Goal: Download file/media

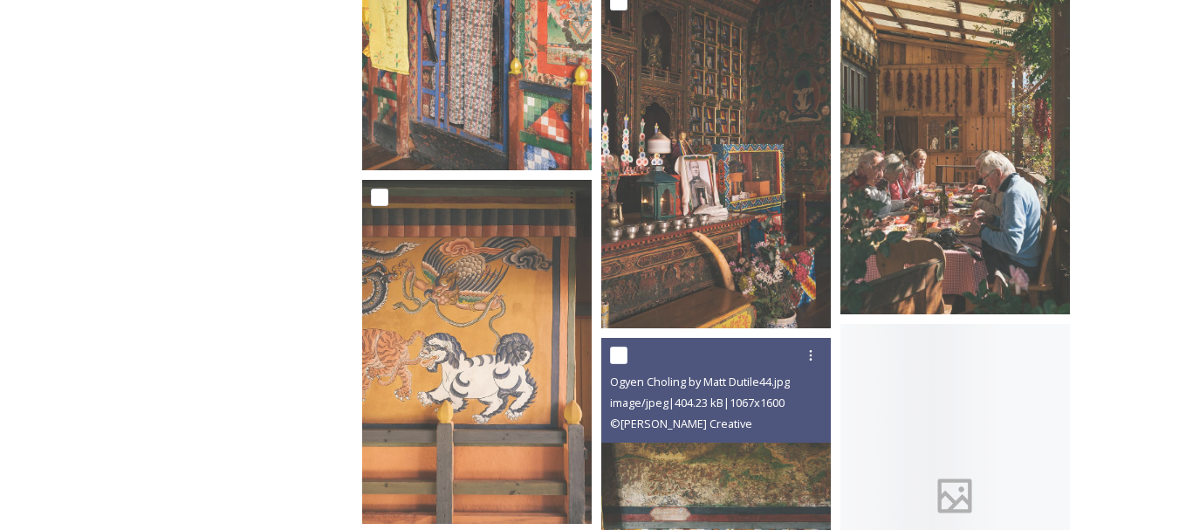
scroll to position [13182, 0]
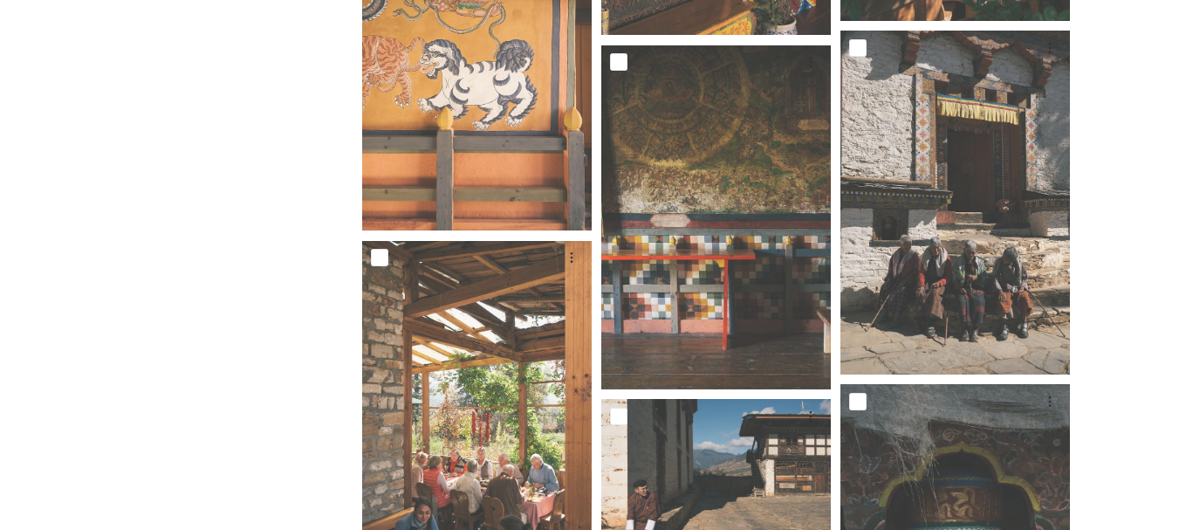
drag, startPoint x: 738, startPoint y: 410, endPoint x: 1143, endPoint y: 105, distance: 507.1
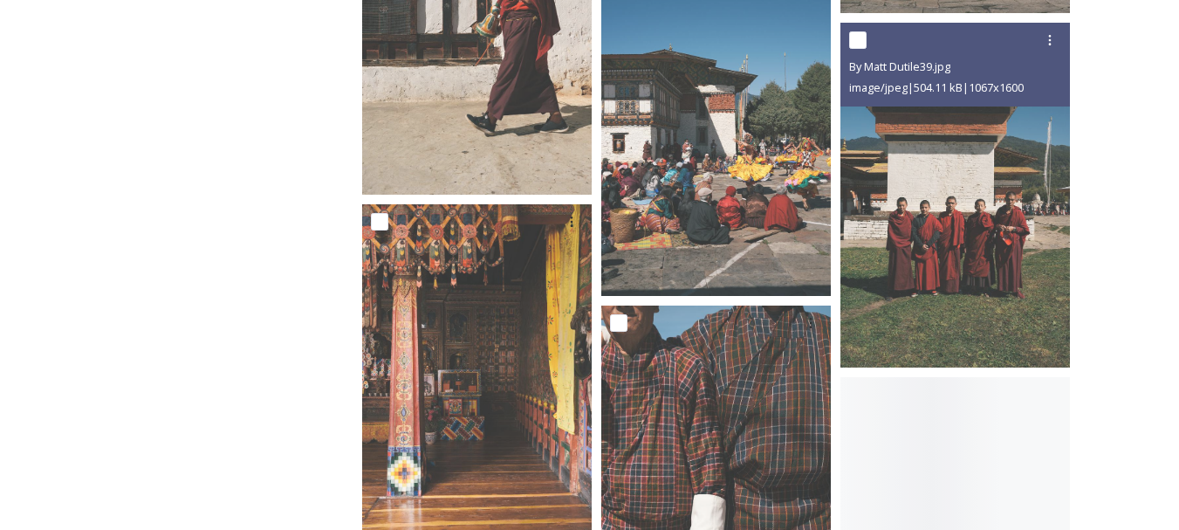
scroll to position [14608, 0]
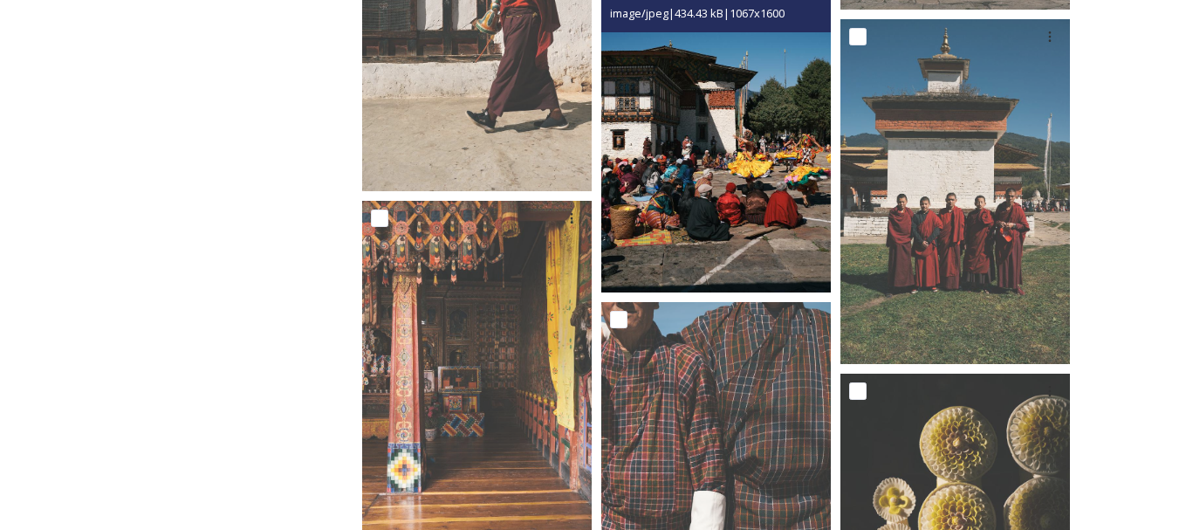
click at [770, 94] on img at bounding box center [715, 121] width 229 height 344
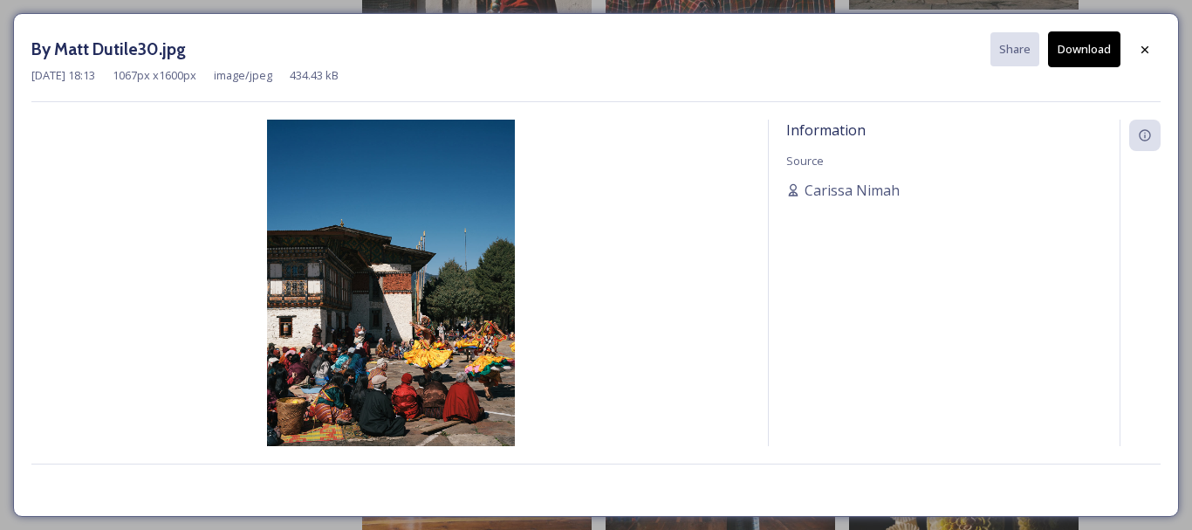
click at [1076, 42] on button "Download" at bounding box center [1084, 49] width 72 height 36
click at [1139, 52] on icon at bounding box center [1145, 50] width 14 height 14
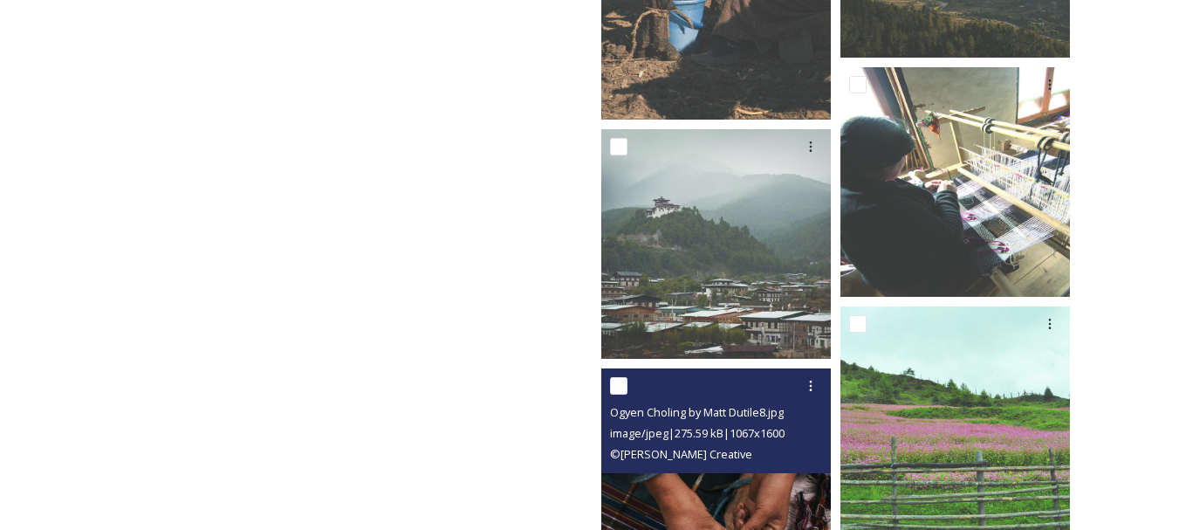
scroll to position [16491, 0]
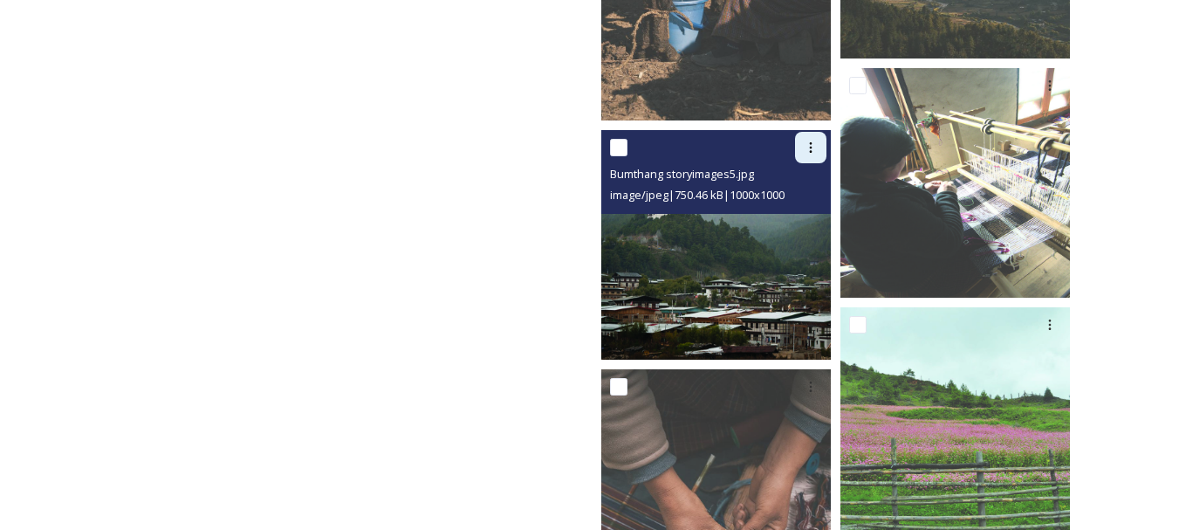
click at [810, 139] on div at bounding box center [810, 147] width 31 height 31
click at [767, 224] on span "Download" at bounding box center [789, 219] width 53 height 17
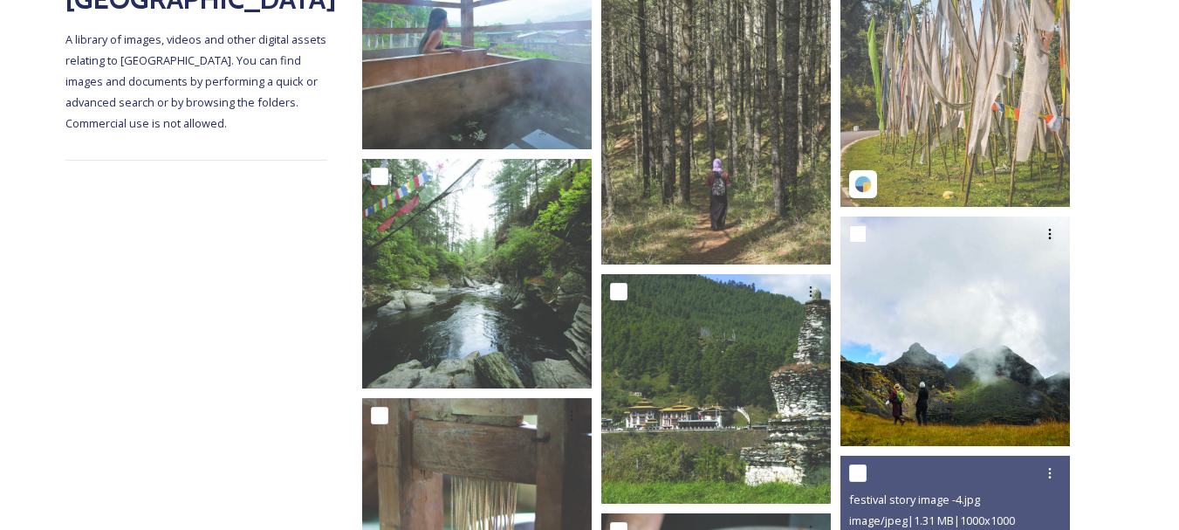
scroll to position [0, 0]
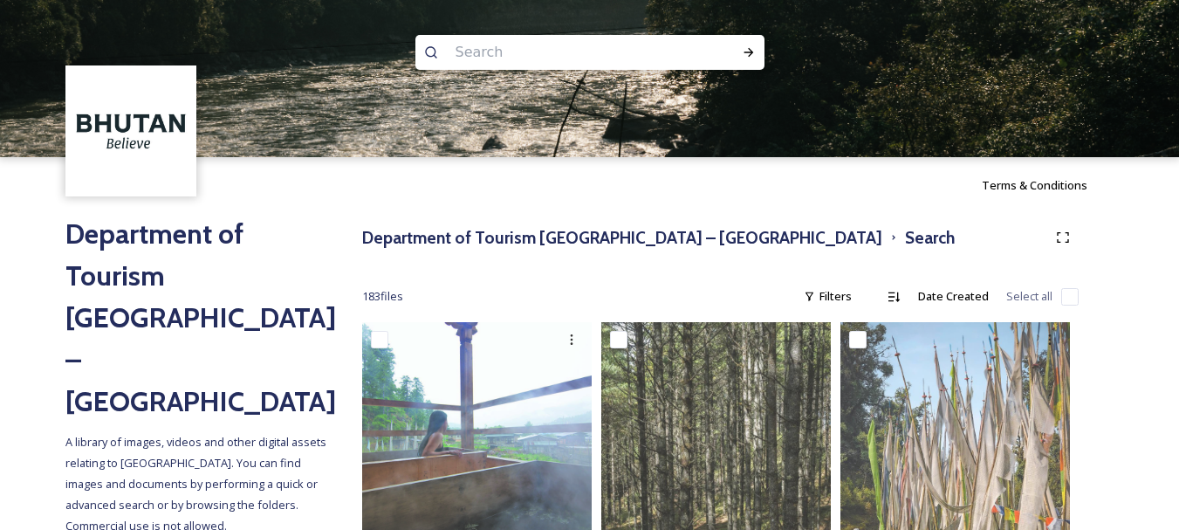
click at [545, 50] on input at bounding box center [566, 52] width 239 height 38
type input "V"
type input "videos"
click at [749, 55] on icon at bounding box center [748, 52] width 10 height 9
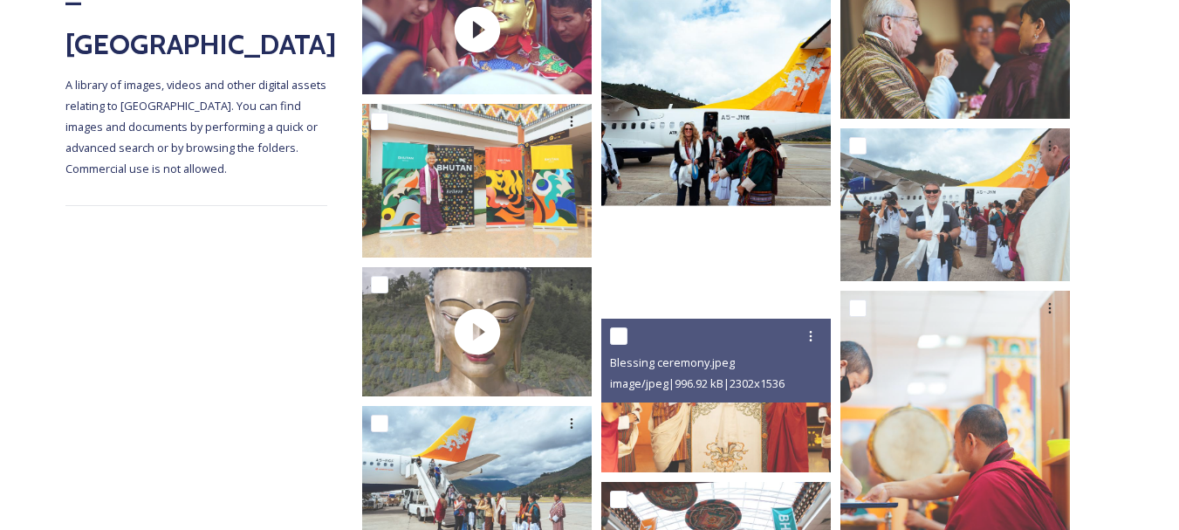
scroll to position [215, 0]
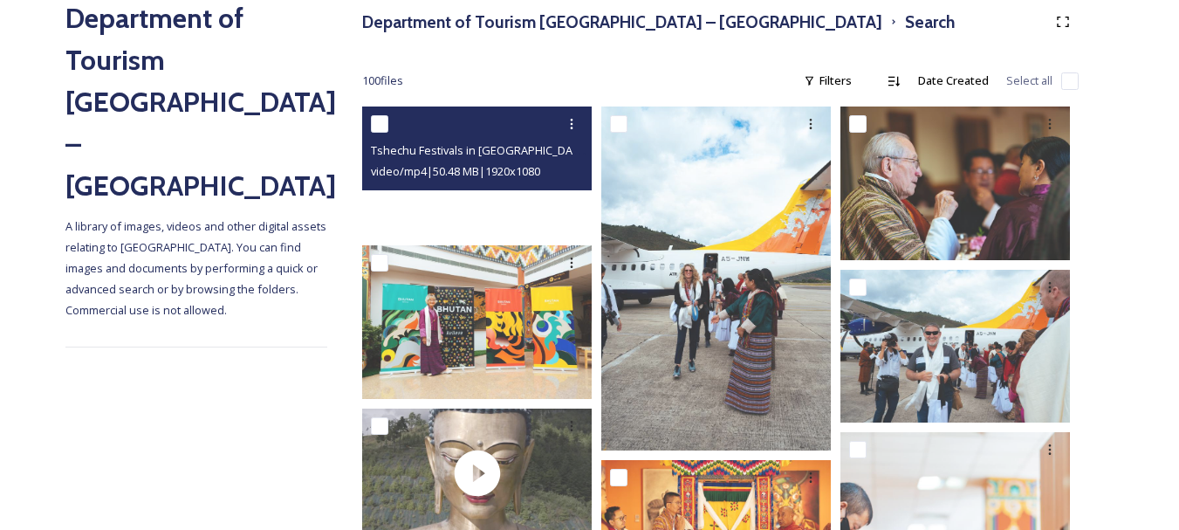
click at [494, 198] on div at bounding box center [476, 170] width 229 height 129
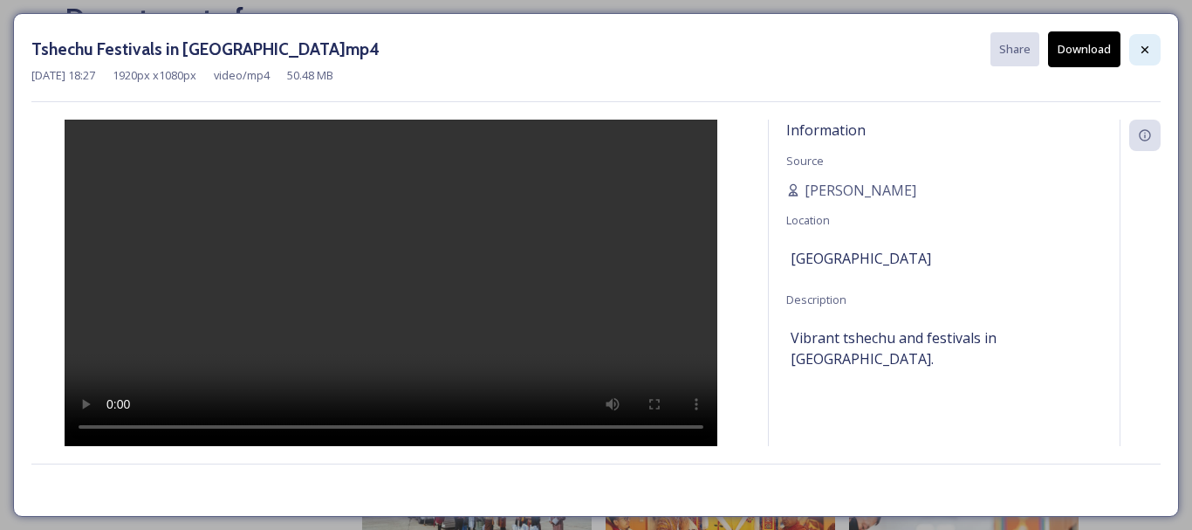
click at [1139, 46] on icon at bounding box center [1145, 50] width 14 height 14
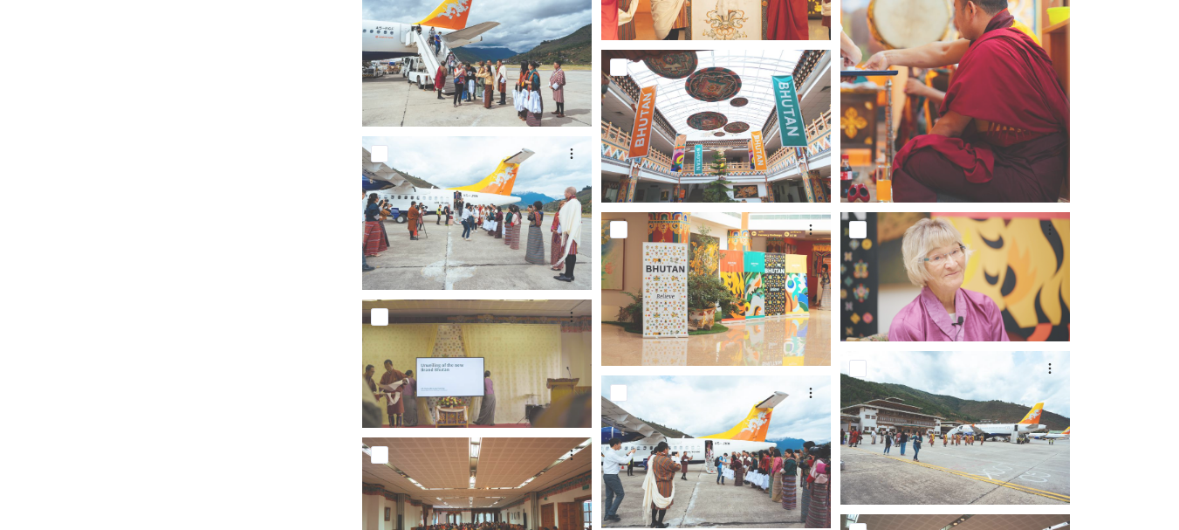
scroll to position [1025, 0]
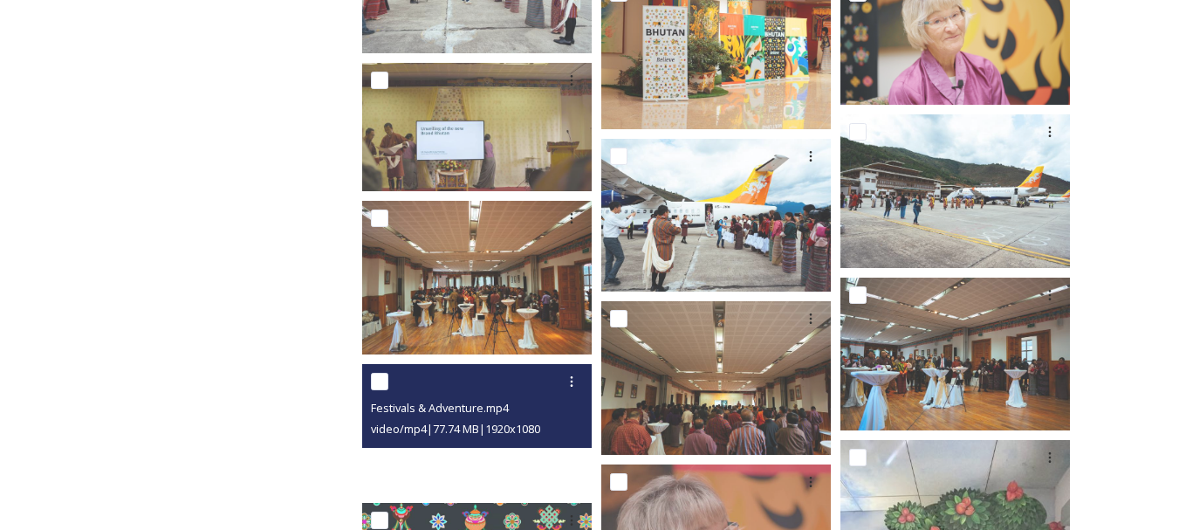
click at [498, 479] on div at bounding box center [476, 428] width 229 height 129
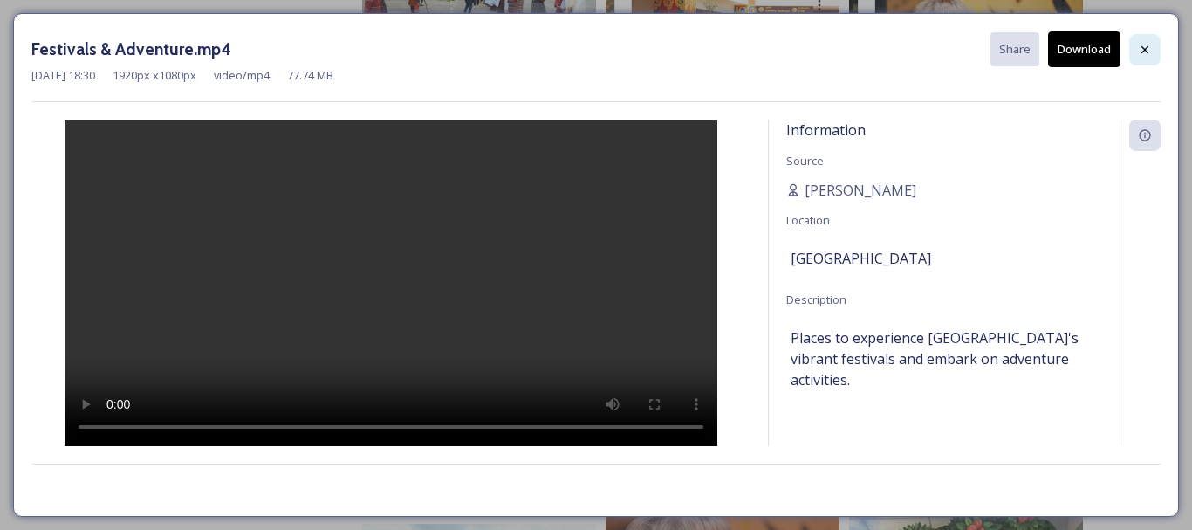
click at [1138, 43] on icon at bounding box center [1145, 50] width 14 height 14
